Goal: Task Accomplishment & Management: Manage account settings

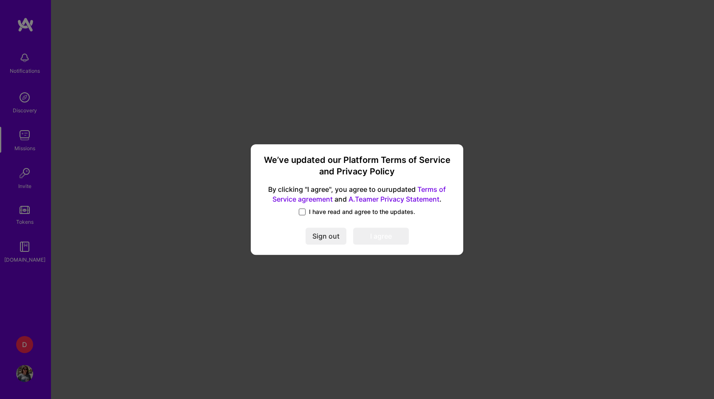
click at [305, 214] on span at bounding box center [302, 211] width 7 height 7
click at [0, 0] on input "I have read and agree to the updates." at bounding box center [0, 0] width 0 height 0
click at [381, 233] on button "I agree" at bounding box center [381, 236] width 56 height 17
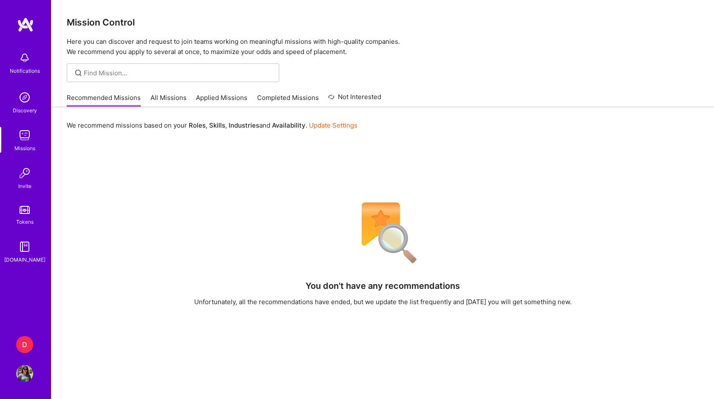
click at [26, 371] on img at bounding box center [24, 373] width 17 height 17
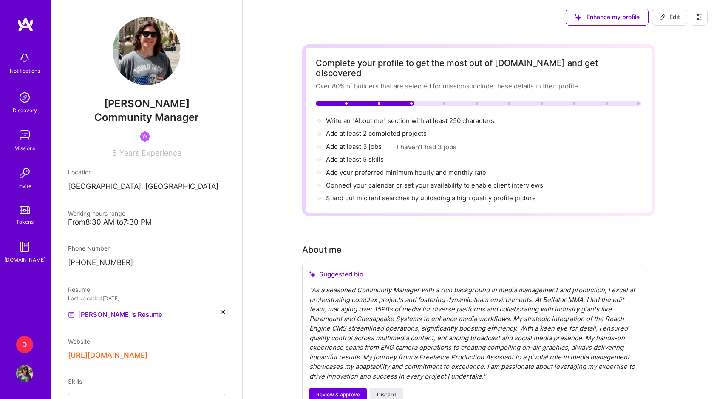
click at [26, 340] on div "D" at bounding box center [24, 344] width 17 height 17
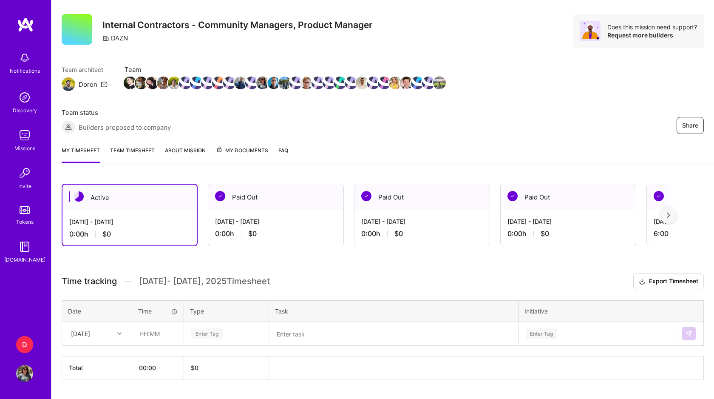
scroll to position [37, 0]
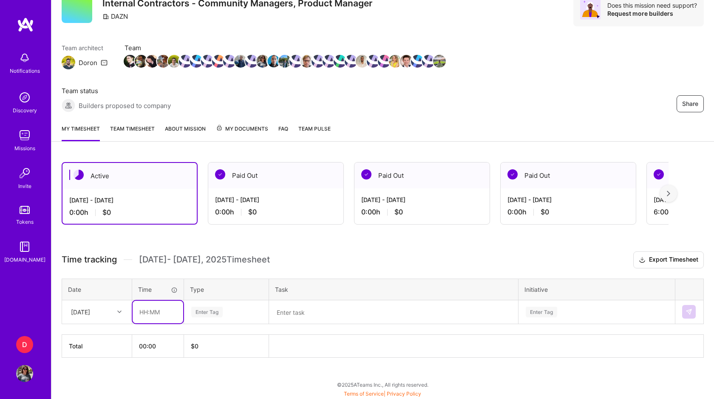
click at [148, 308] on input "text" at bounding box center [158, 312] width 51 height 23
type input "01:00"
click at [213, 313] on div "Enter Tag" at bounding box center [206, 311] width 31 height 13
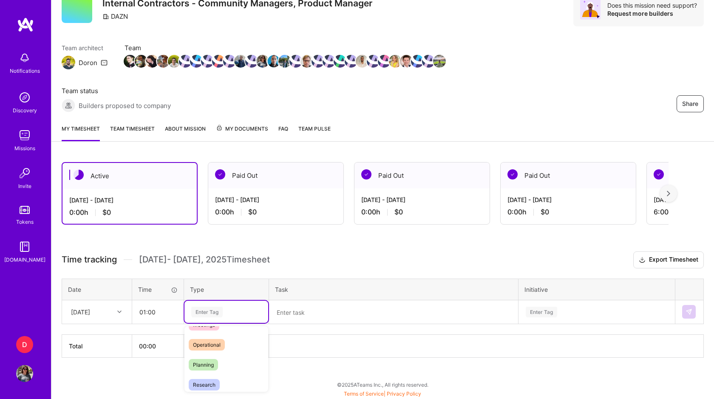
scroll to position [152, 0]
click at [211, 328] on span "Meetings" at bounding box center [204, 326] width 31 height 11
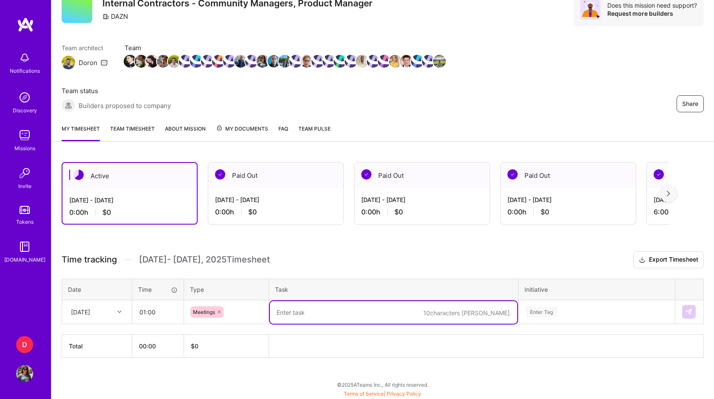
click at [297, 310] on textarea at bounding box center [394, 312] width 248 height 23
type textarea "Mods Training"
click at [543, 312] on div "Enter Tag" at bounding box center [597, 312] width 156 height 22
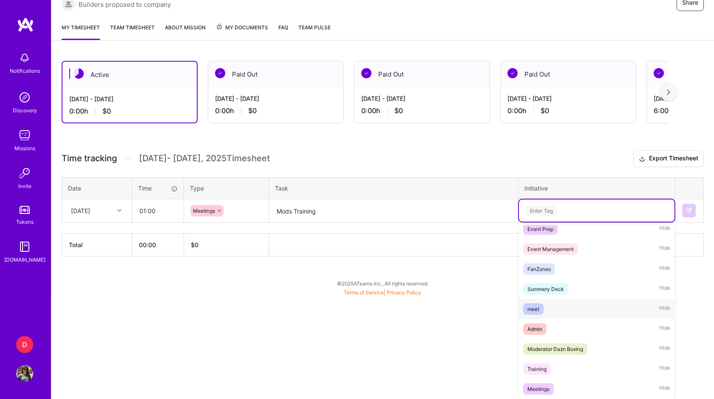
scroll to position [271, 0]
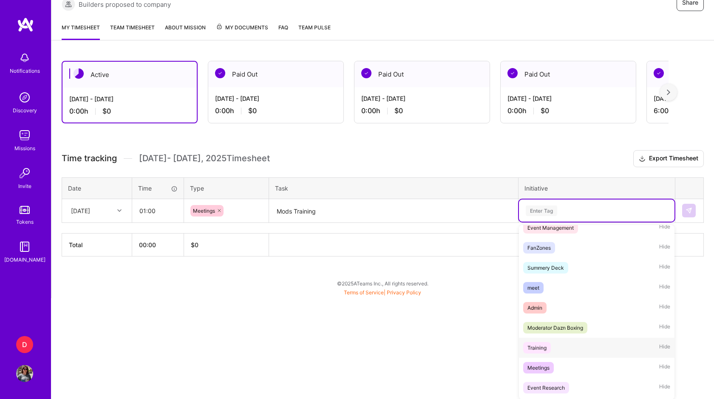
click at [538, 346] on div "Training" at bounding box center [537, 347] width 19 height 9
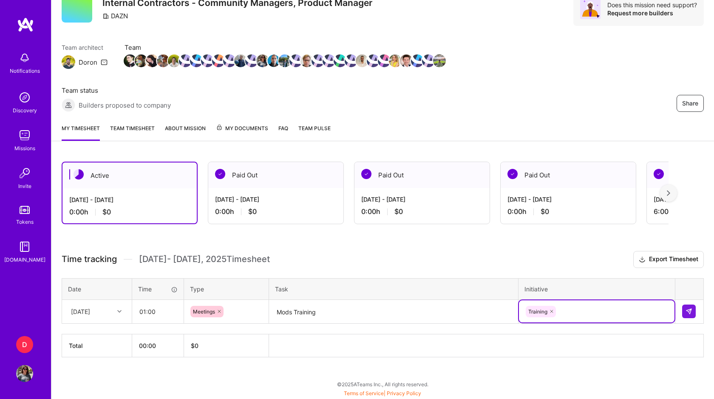
scroll to position [37, 0]
click at [690, 312] on img at bounding box center [689, 311] width 7 height 7
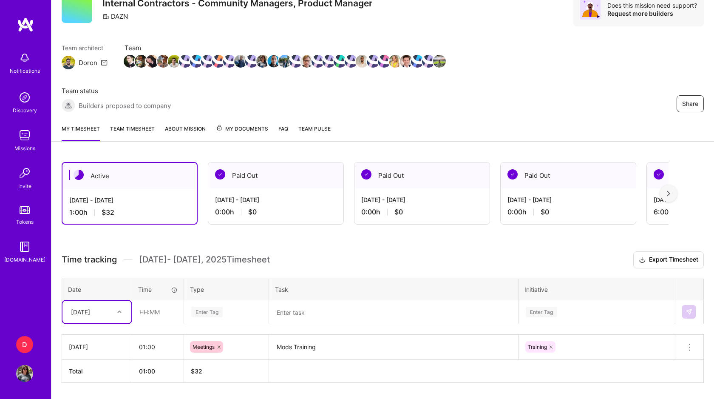
scroll to position [63, 0]
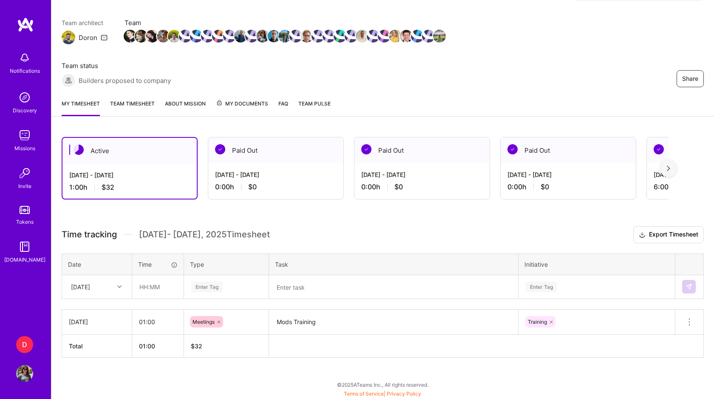
click at [236, 103] on span "My Documents" at bounding box center [242, 103] width 52 height 9
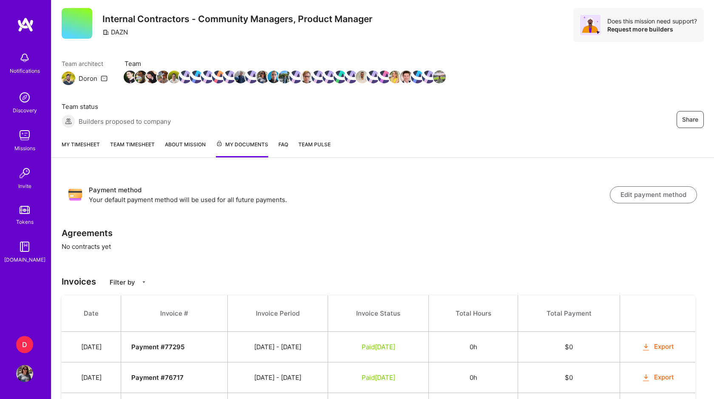
scroll to position [27, 0]
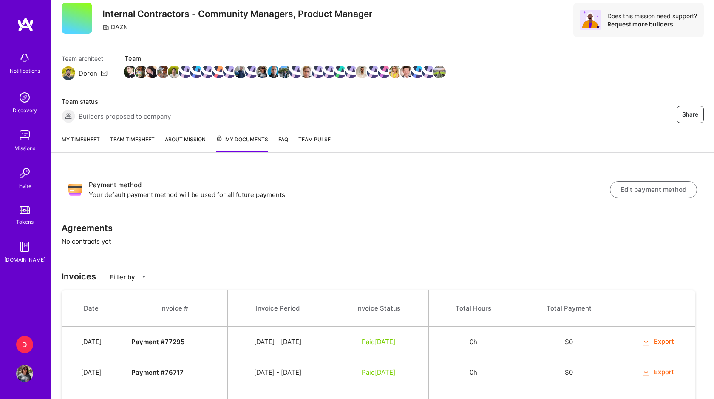
click at [323, 139] on span "Team Pulse" at bounding box center [315, 139] width 32 height 6
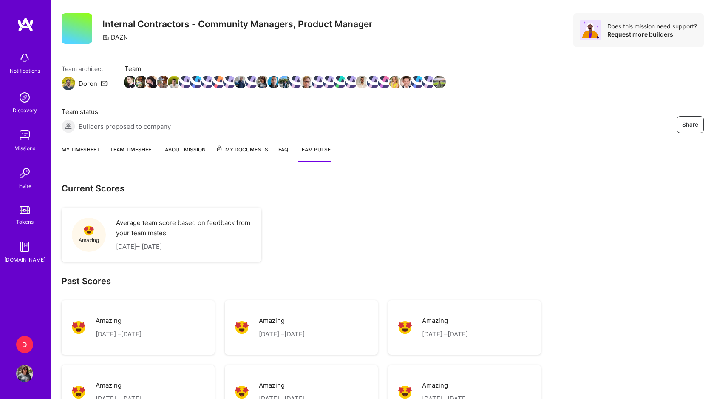
scroll to position [16, 0]
click at [128, 149] on link "Team timesheet" at bounding box center [132, 153] width 45 height 17
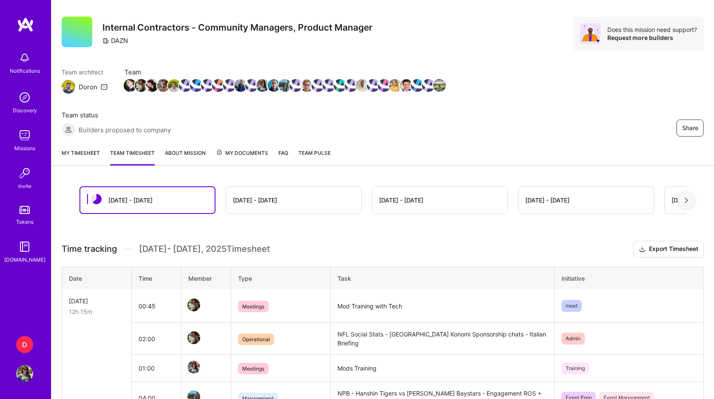
scroll to position [6, 0]
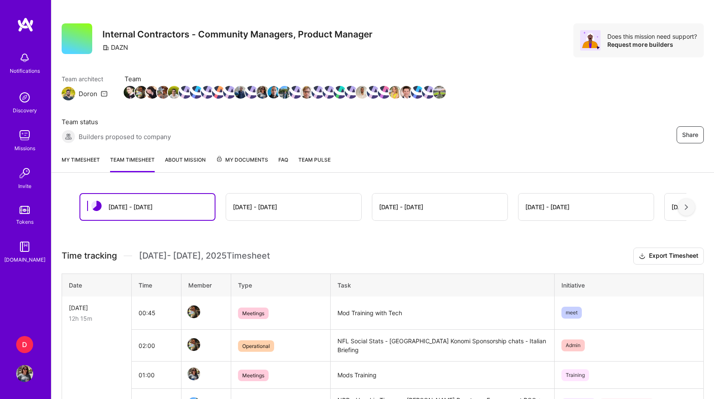
click at [254, 155] on span "My Documents" at bounding box center [242, 159] width 52 height 9
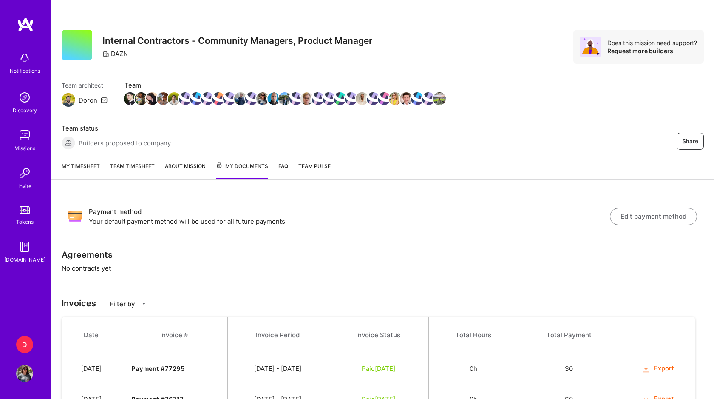
click at [26, 373] on img at bounding box center [24, 373] width 17 height 17
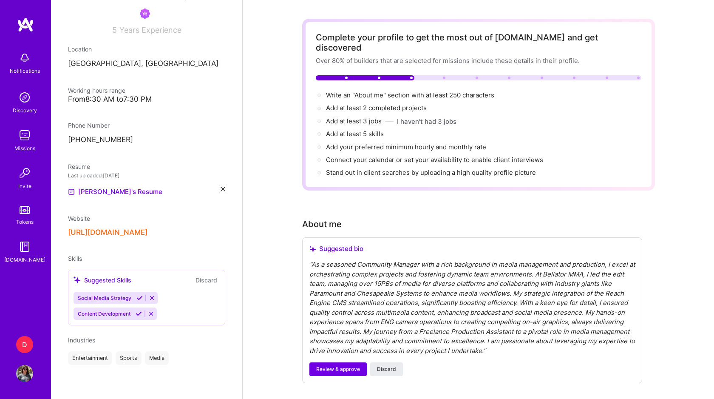
scroll to position [28, 0]
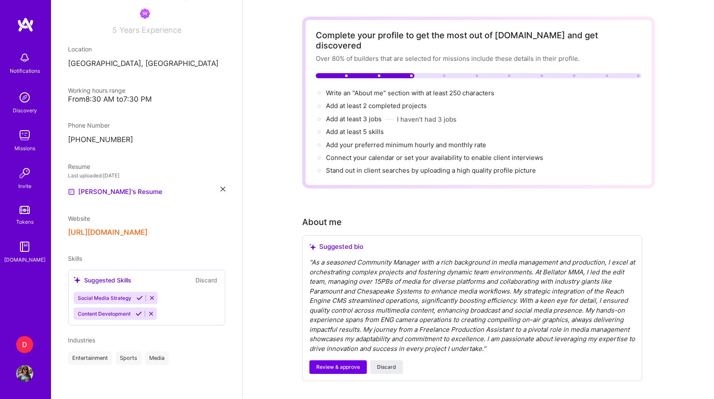
click at [222, 188] on icon at bounding box center [223, 189] width 5 height 5
click at [120, 192] on span "PDF file format" at bounding box center [114, 192] width 58 height 9
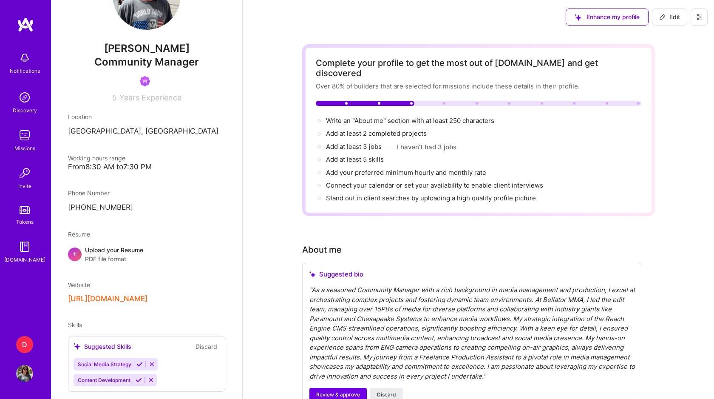
scroll to position [0, 0]
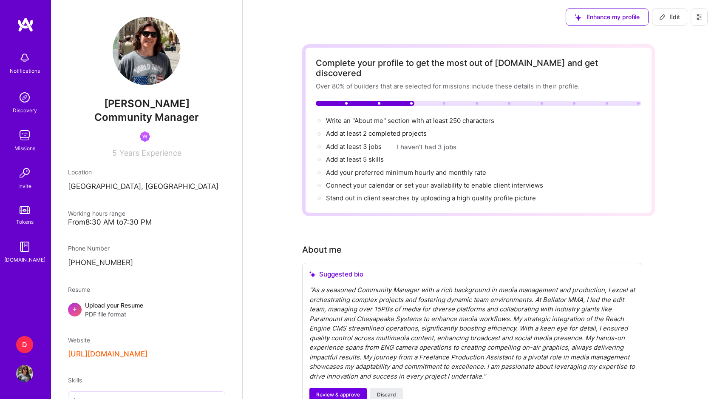
click at [671, 17] on span "Edit" at bounding box center [670, 17] width 21 height 9
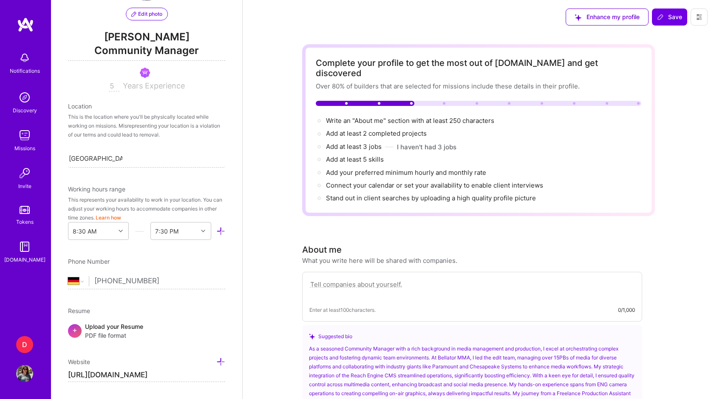
scroll to position [58, 0]
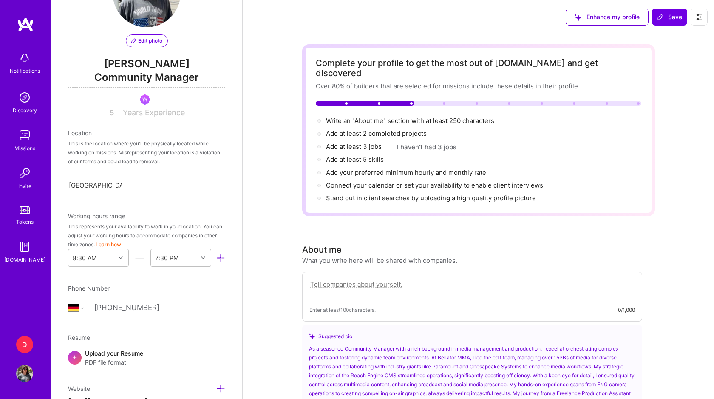
drag, startPoint x: 166, startPoint y: 306, endPoint x: 81, endPoint y: 307, distance: 85.1
click at [81, 307] on div "[GEOGRAPHIC_DATA] [GEOGRAPHIC_DATA] [GEOGRAPHIC_DATA] [GEOGRAPHIC_DATA] [US_STA…" at bounding box center [146, 308] width 157 height 10
select select "US"
type input "[PHONE_NUMBER]"
click at [159, 187] on div "[GEOGRAPHIC_DATA], [GEOGRAPHIC_DATA] [GEOGRAPHIC_DATA], [GEOGRAPHIC_DATA]" at bounding box center [146, 185] width 157 height 18
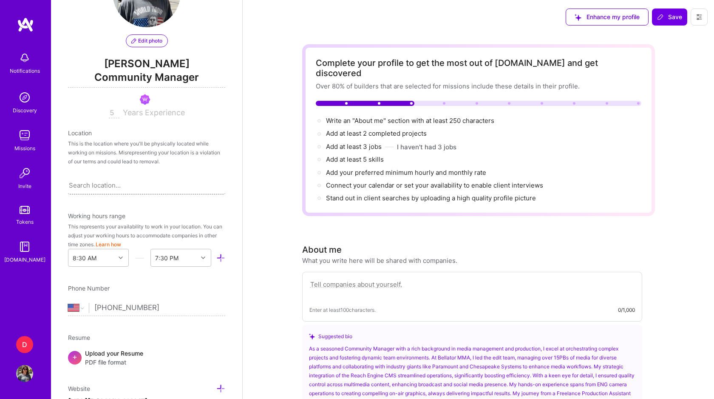
drag, startPoint x: 137, startPoint y: 189, endPoint x: 74, endPoint y: 187, distance: 63.8
click at [74, 187] on div "Search location..." at bounding box center [146, 185] width 157 height 18
type input "Connec"
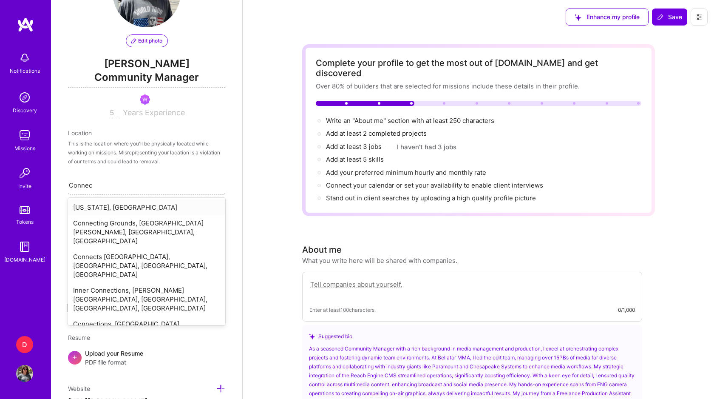
click at [95, 204] on div "[US_STATE], [GEOGRAPHIC_DATA]" at bounding box center [146, 207] width 157 height 16
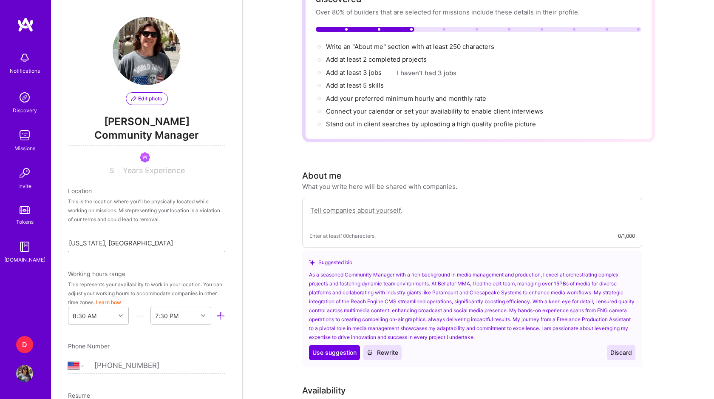
scroll to position [0, 0]
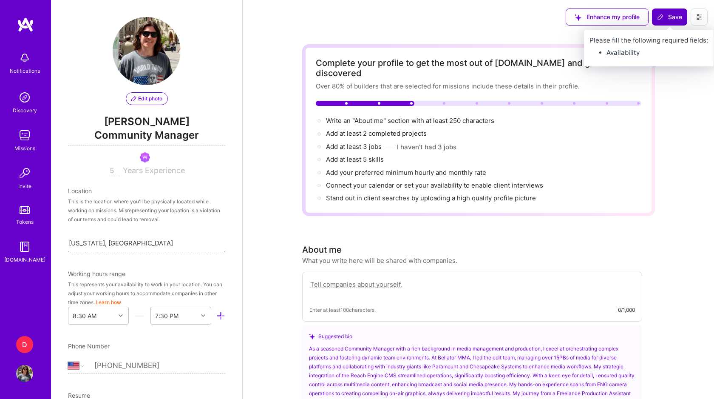
click at [670, 14] on span "Save" at bounding box center [669, 17] width 25 height 9
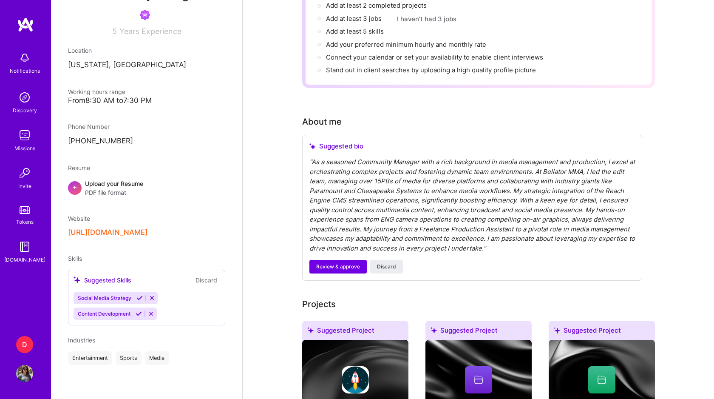
scroll to position [128, 0]
click at [396, 259] on button "Discard" at bounding box center [386, 266] width 33 height 14
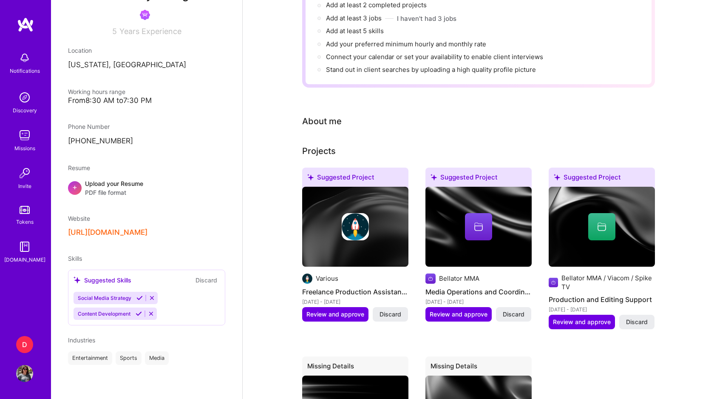
click at [122, 184] on div "Upload your Resume PDF file format" at bounding box center [114, 188] width 58 height 18
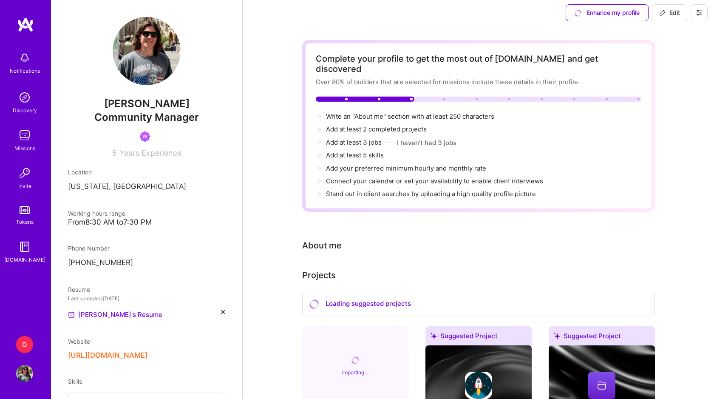
scroll to position [0, 0]
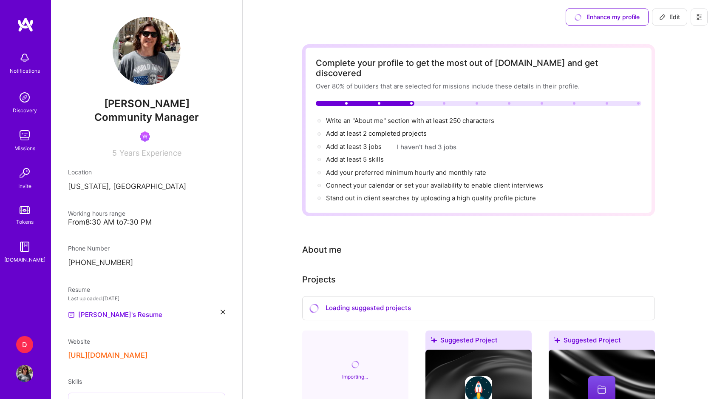
click at [26, 348] on div "D" at bounding box center [24, 344] width 17 height 17
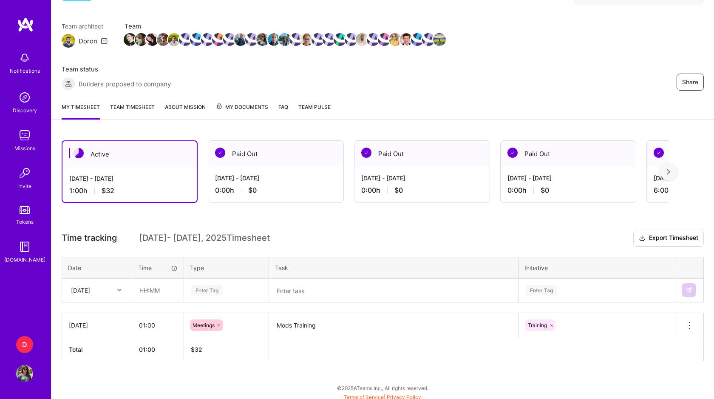
scroll to position [63, 0]
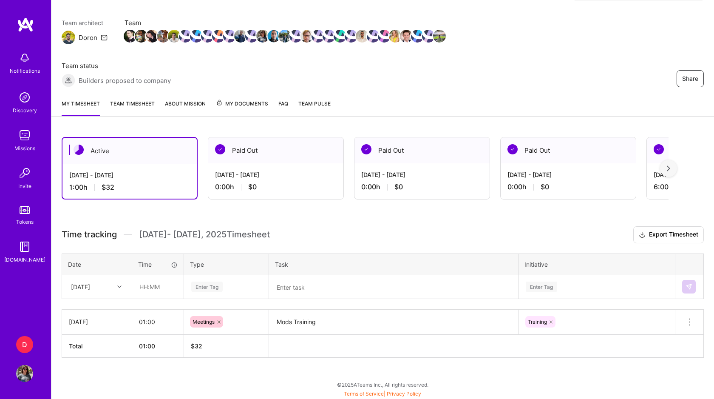
click at [260, 99] on span "My Documents" at bounding box center [242, 103] width 52 height 9
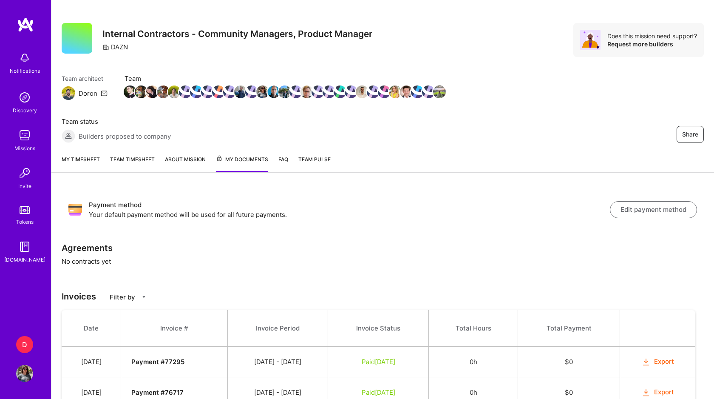
scroll to position [9, 0]
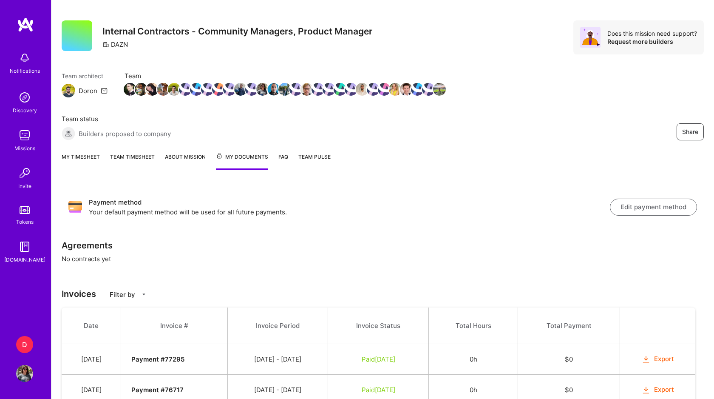
click at [653, 211] on button "Edit payment method" at bounding box center [653, 207] width 87 height 17
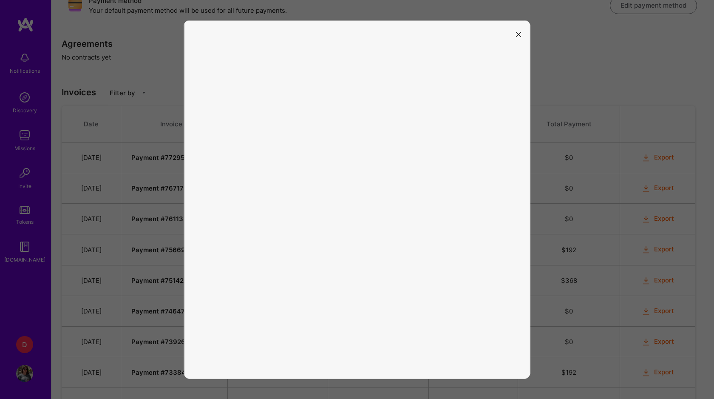
scroll to position [216, 0]
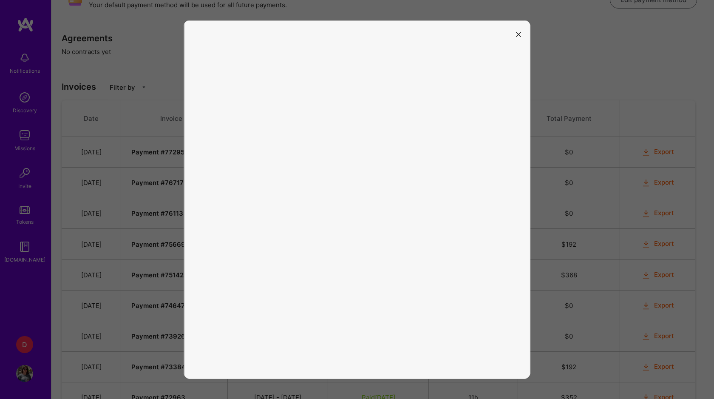
click at [518, 32] on icon "modal" at bounding box center [518, 34] width 5 height 5
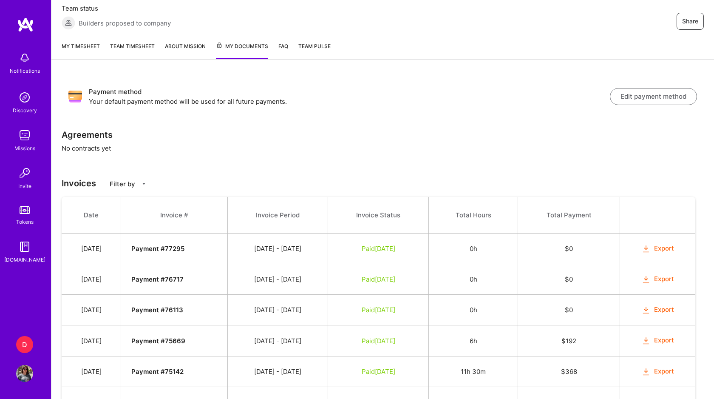
scroll to position [110, 0]
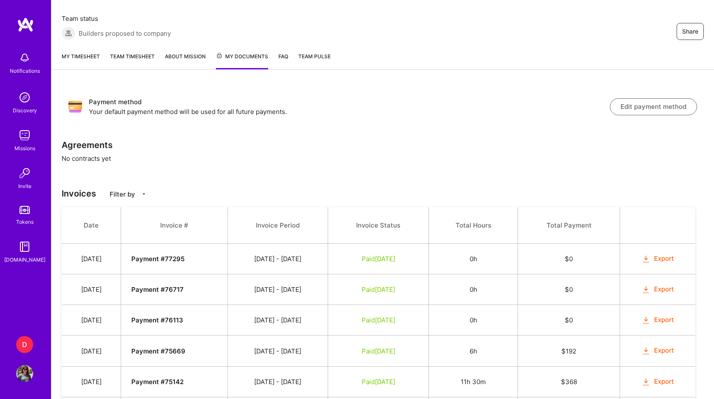
click at [641, 108] on button "Edit payment method" at bounding box center [653, 106] width 87 height 17
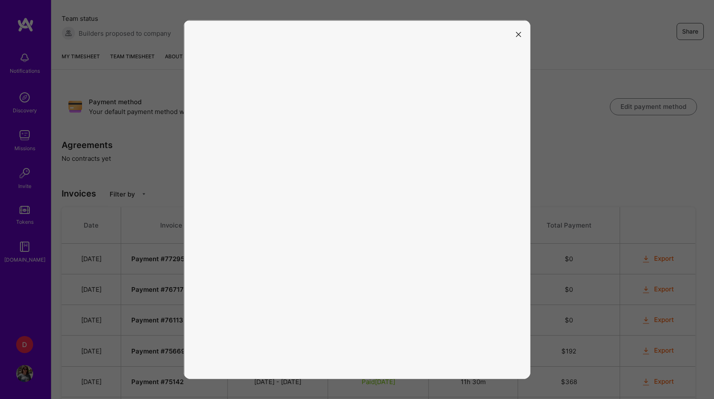
click at [514, 32] on button "modal" at bounding box center [519, 34] width 10 height 14
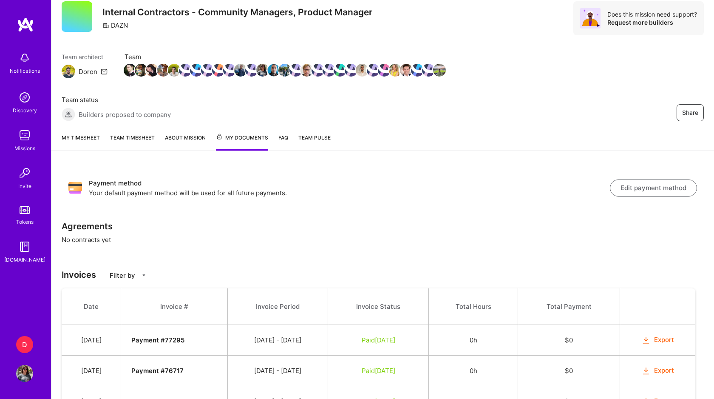
scroll to position [0, 0]
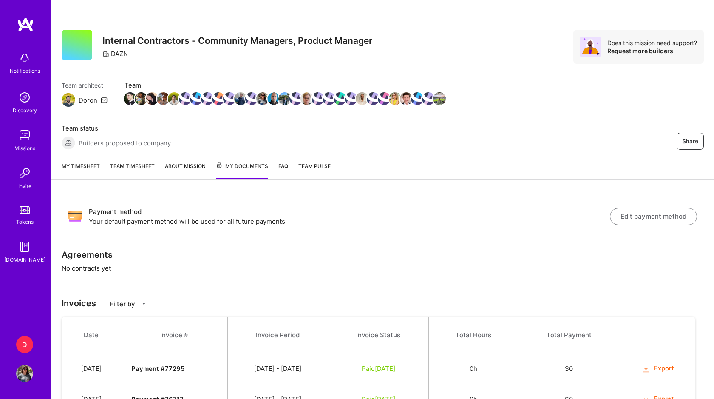
click at [67, 167] on link "My timesheet" at bounding box center [81, 170] width 38 height 17
